Goal: Information Seeking & Learning: Learn about a topic

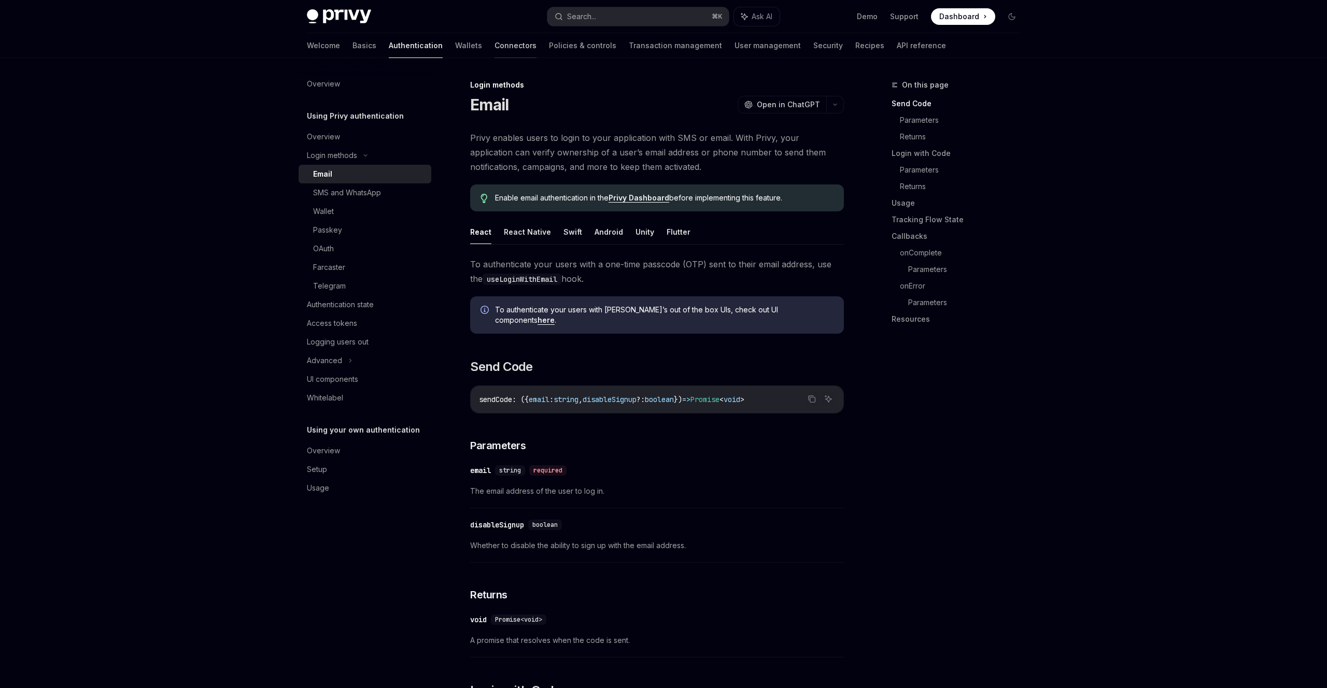
click at [495, 38] on link "Connectors" at bounding box center [516, 45] width 42 height 25
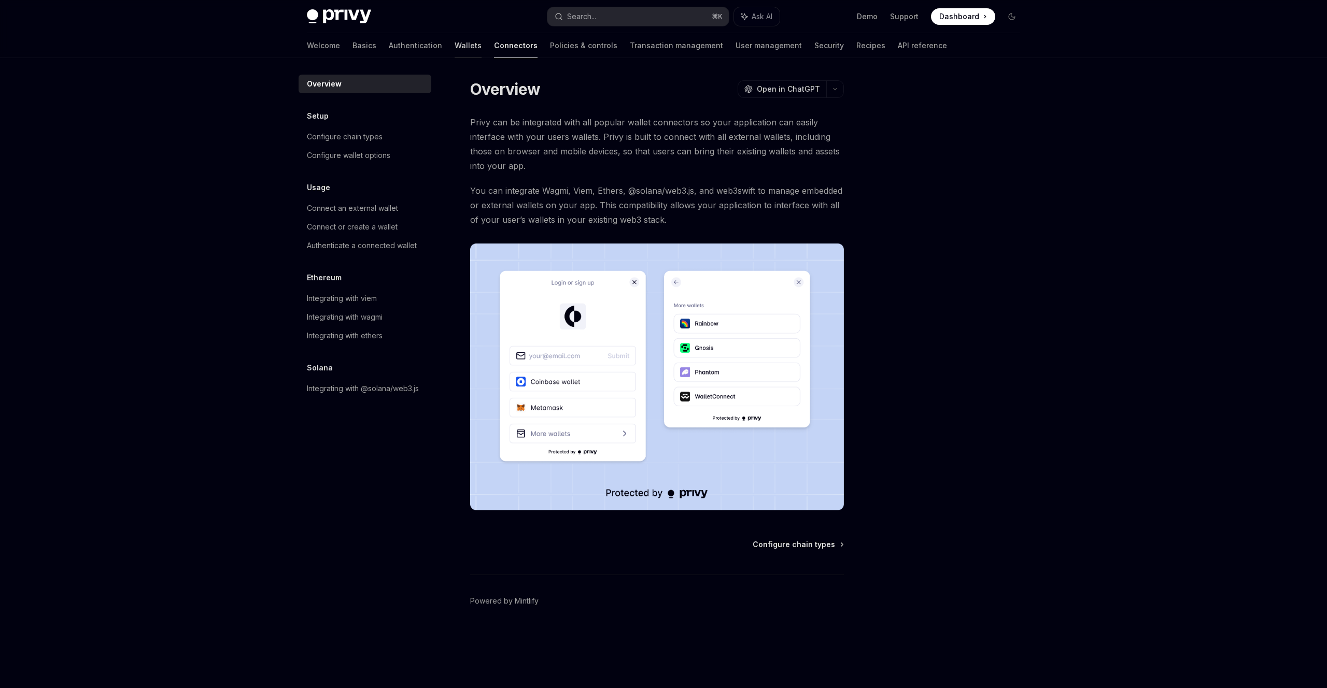
click at [455, 48] on link "Wallets" at bounding box center [468, 45] width 27 height 25
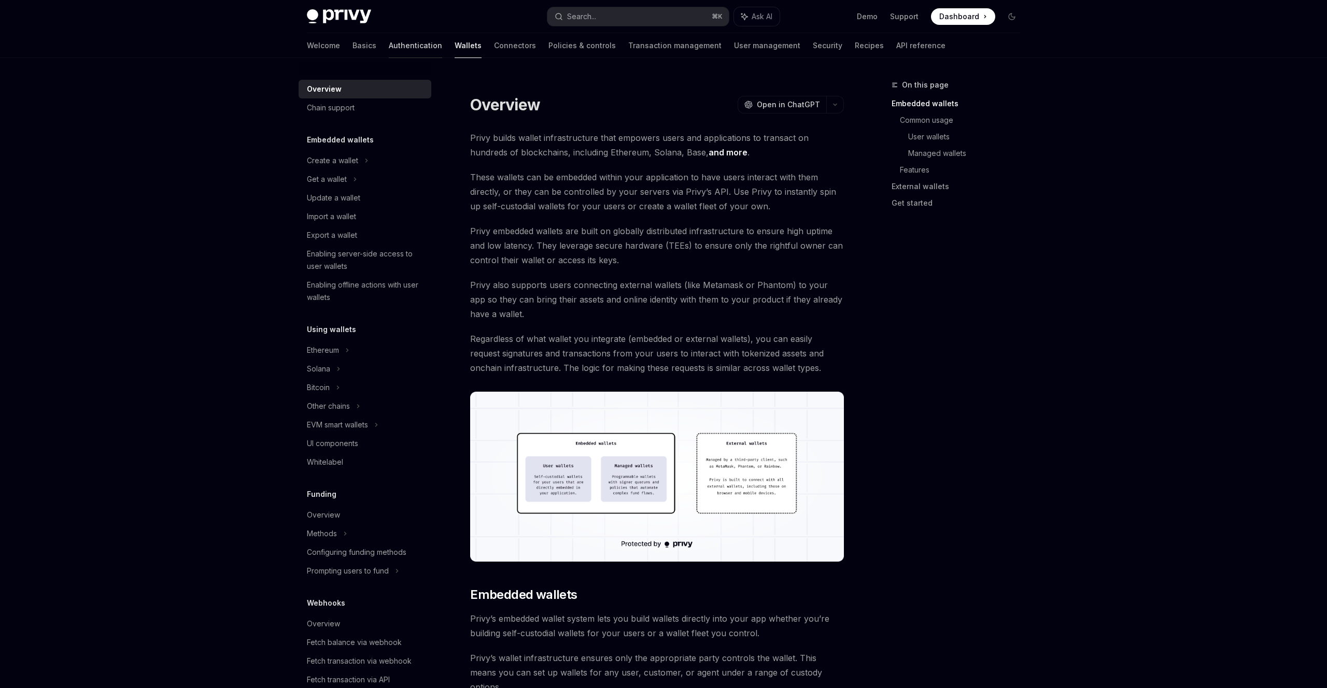
click at [389, 49] on link "Authentication" at bounding box center [415, 45] width 53 height 25
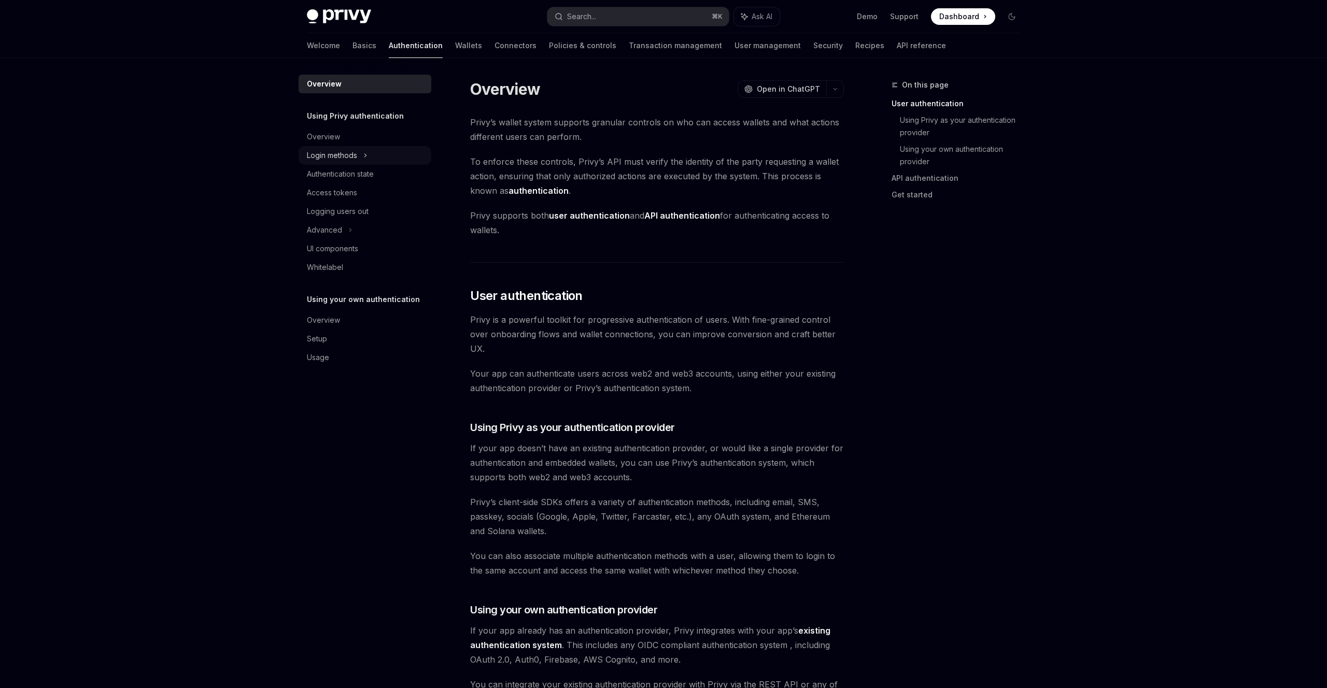
click at [345, 154] on div "Login methods" at bounding box center [332, 155] width 50 height 12
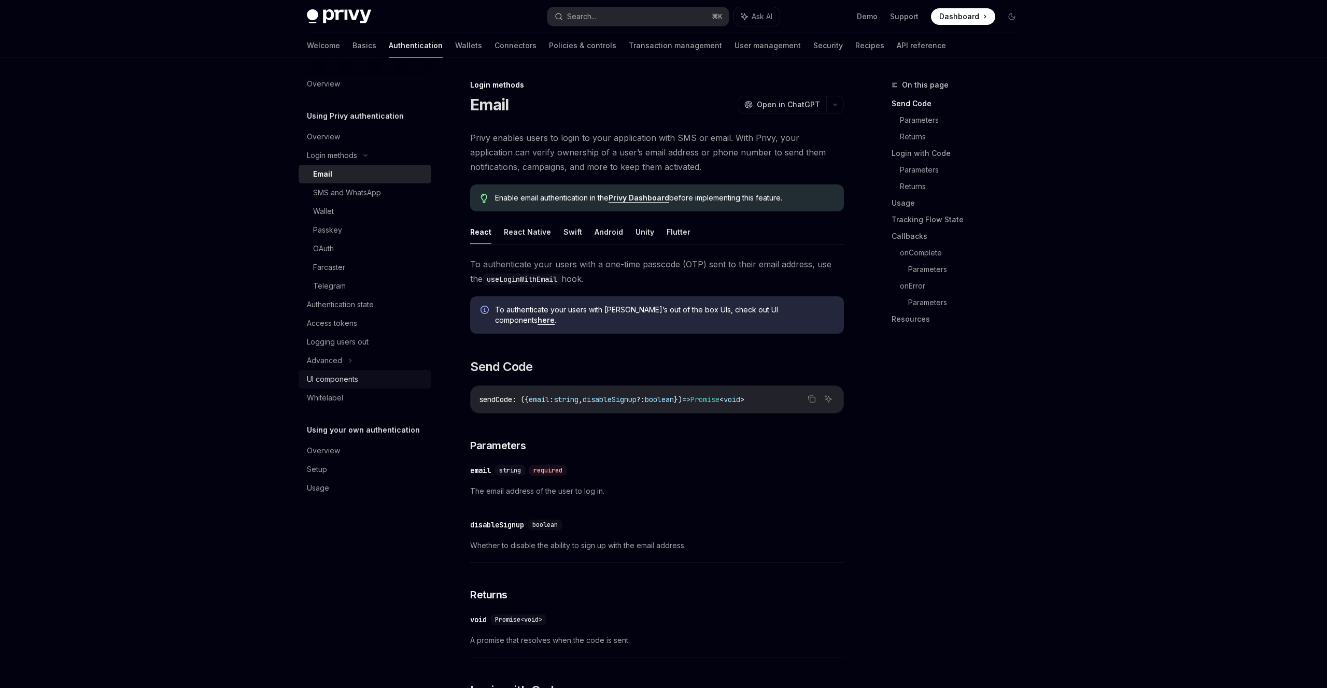
click at [355, 379] on div "UI components" at bounding box center [332, 379] width 51 height 12
type textarea "*"
